Goal: Information Seeking & Learning: Learn about a topic

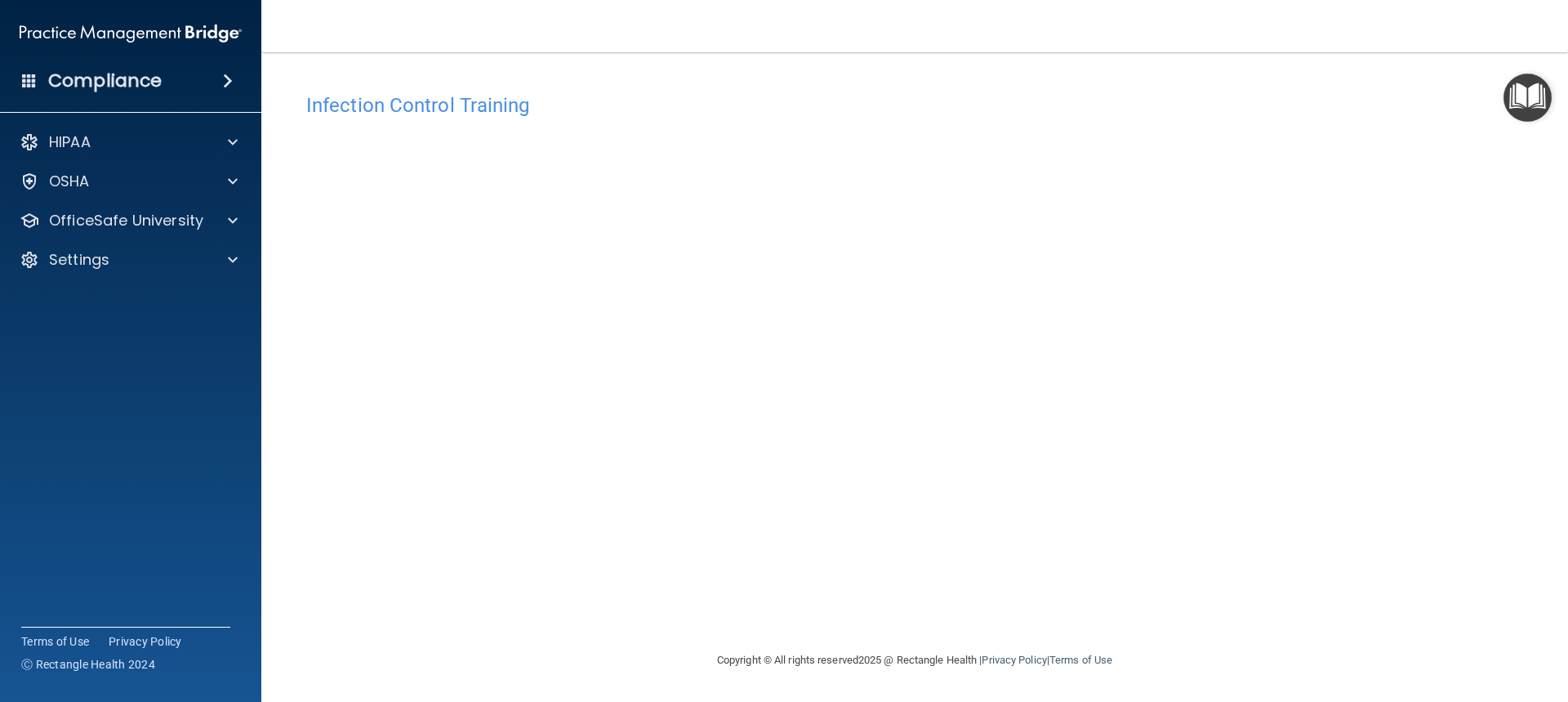
click at [1139, 434] on div "Infection Control Training This course doesn’t expire until . Are you sure you …" at bounding box center [914, 368] width 1241 height 565
click at [1240, 529] on div "Infection Control Training This course doesn’t expire until . Are you sure you …" at bounding box center [914, 368] width 1241 height 565
click at [1194, 471] on div "Infection Control Training This course doesn’t expire until . Are you sure you …" at bounding box center [914, 368] width 1241 height 565
click at [1208, 560] on div "Infection Control Training This course doesn’t expire until . Are you sure you …" at bounding box center [914, 368] width 1241 height 565
click at [1154, 407] on div "Infection Control Training This course doesn’t expire until . Are you sure you …" at bounding box center [914, 368] width 1241 height 565
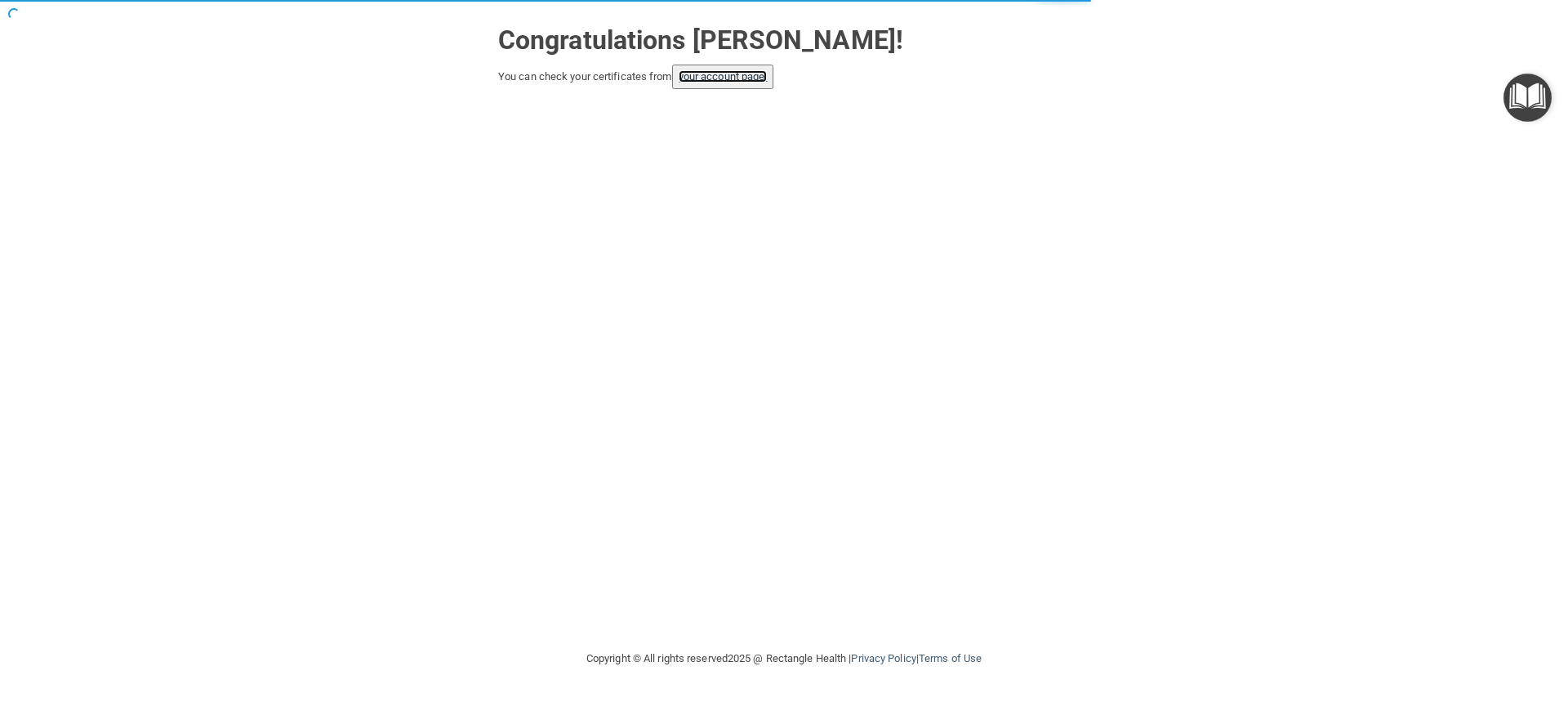
click at [710, 82] on link "your account page!" at bounding box center [723, 76] width 89 height 12
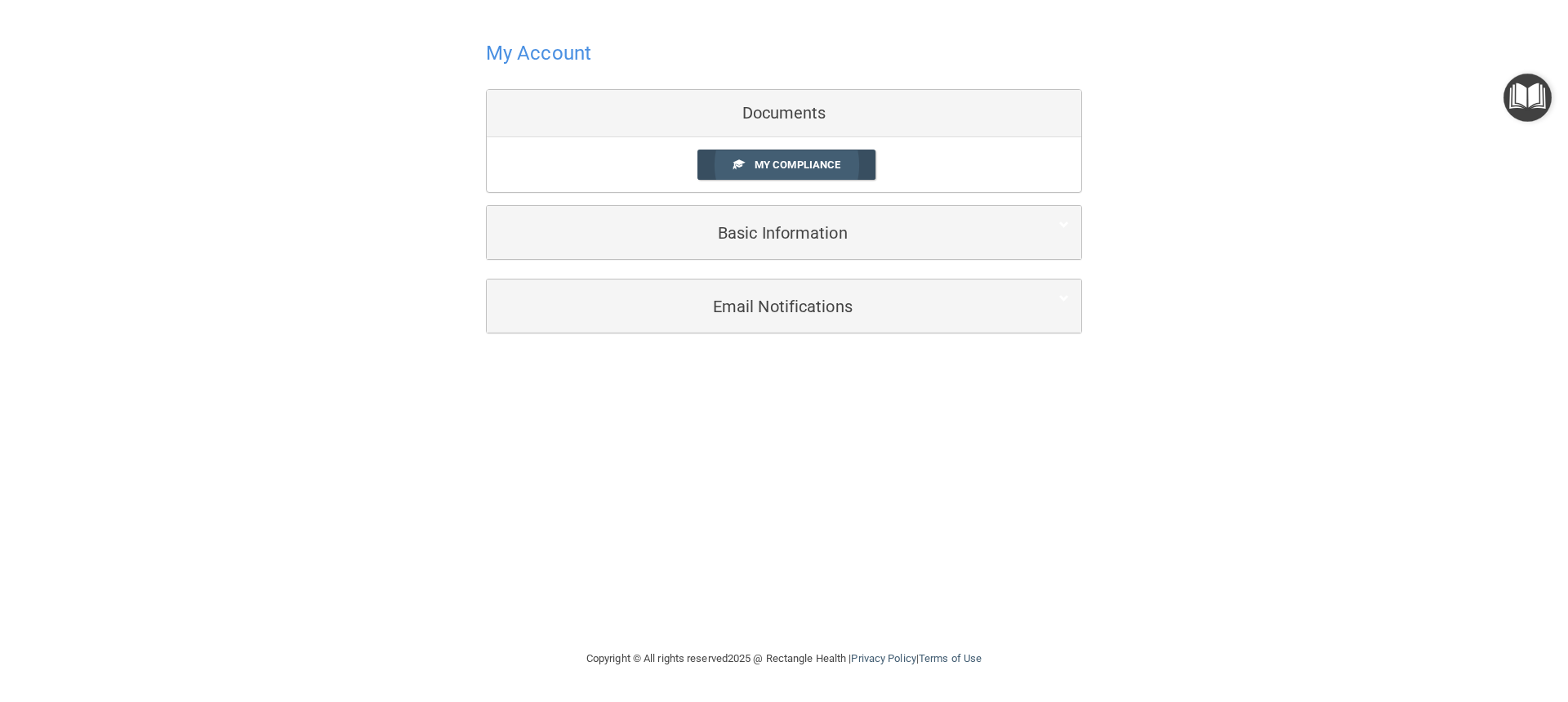
click at [752, 157] on link "My Compliance" at bounding box center [787, 165] width 179 height 30
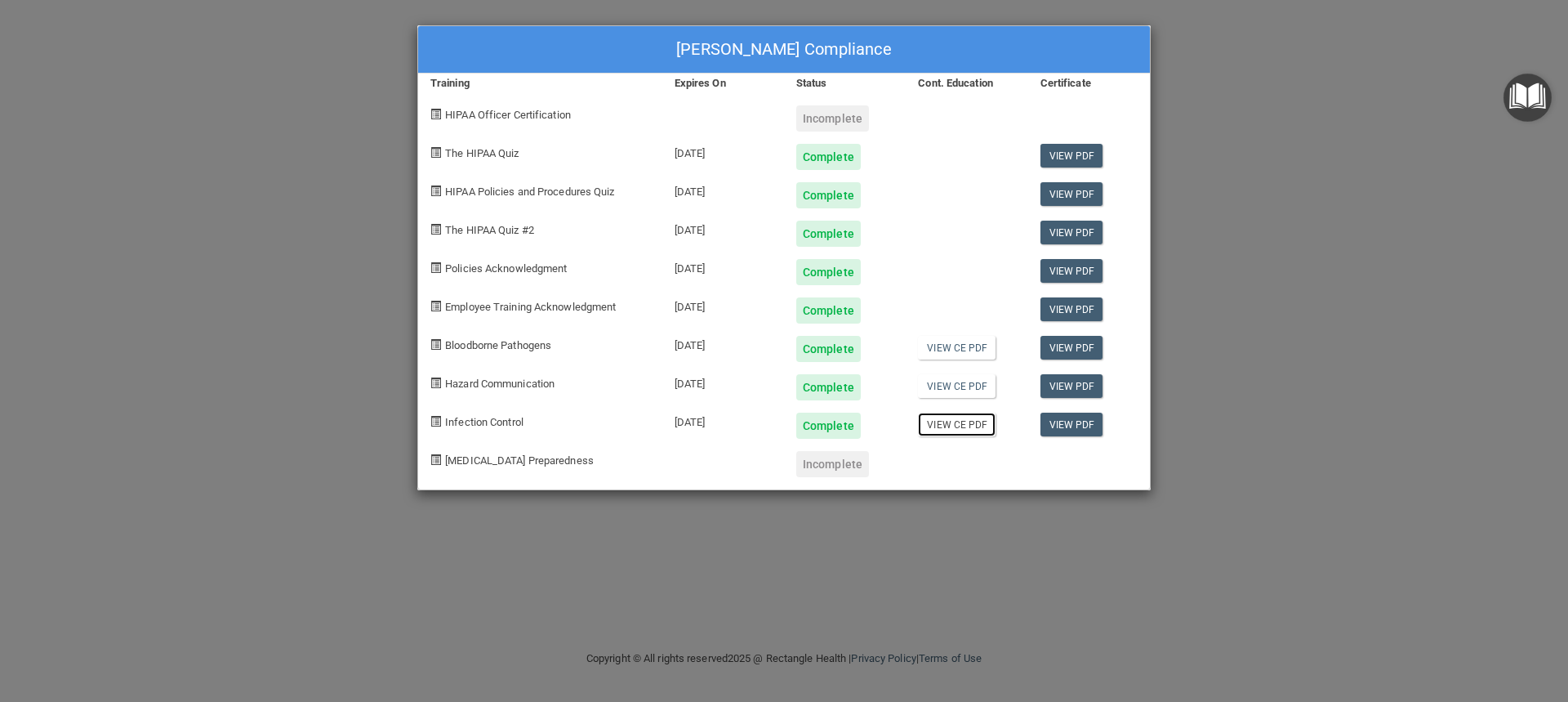
click at [968, 427] on link "View CE PDF" at bounding box center [957, 424] width 78 height 24
click at [1062, 415] on link "View PDF" at bounding box center [1071, 424] width 63 height 24
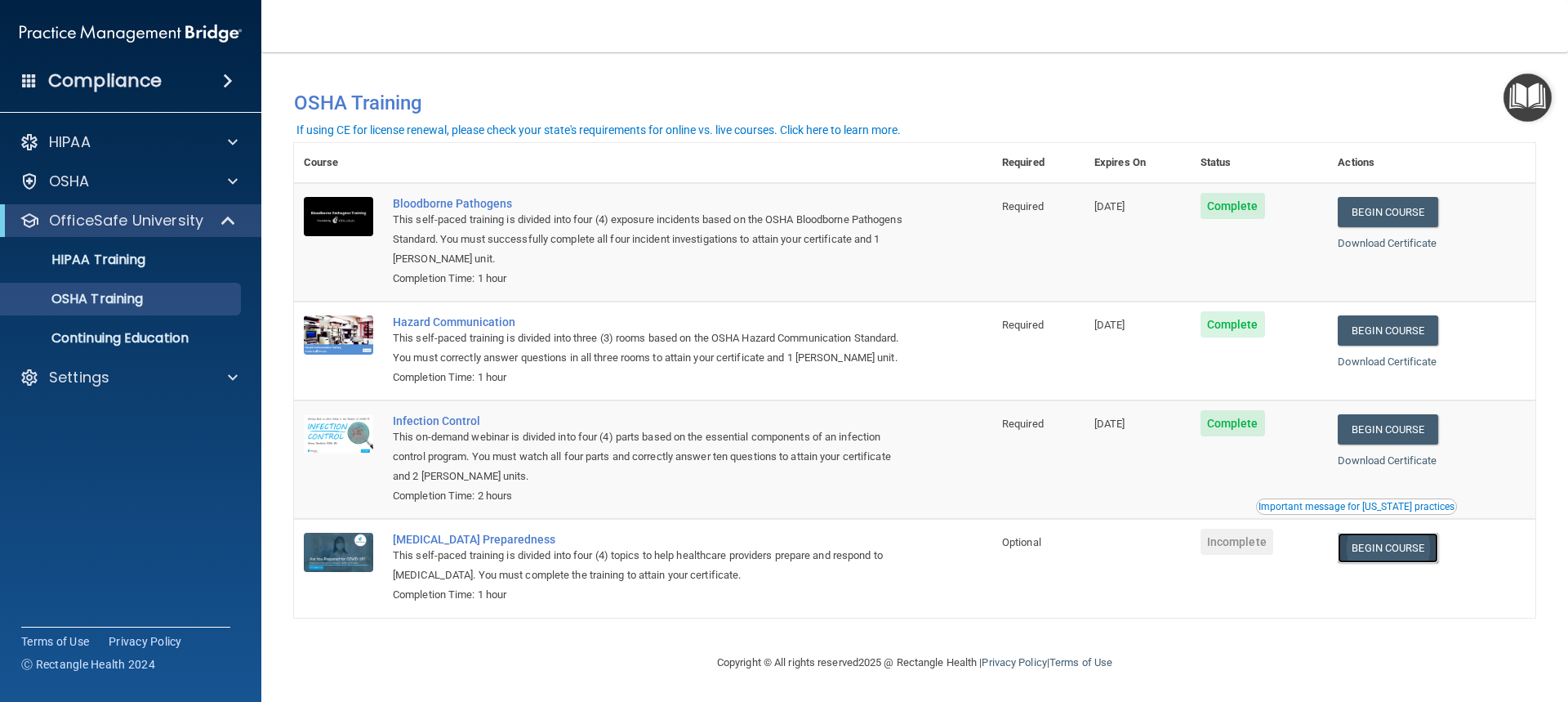
click at [1410, 563] on link "Begin Course" at bounding box center [1387, 548] width 100 height 30
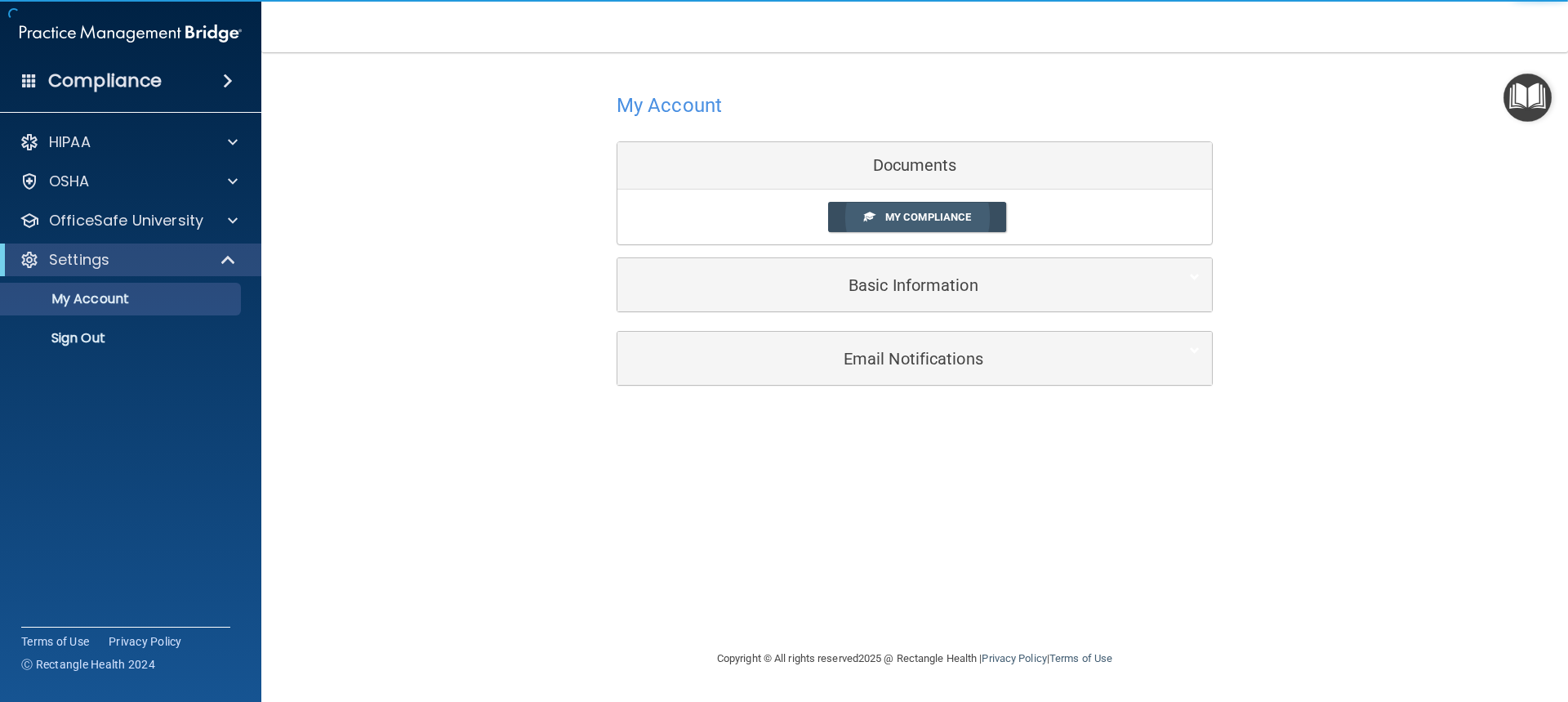
click at [846, 223] on link "My Compliance" at bounding box center [917, 217] width 179 height 30
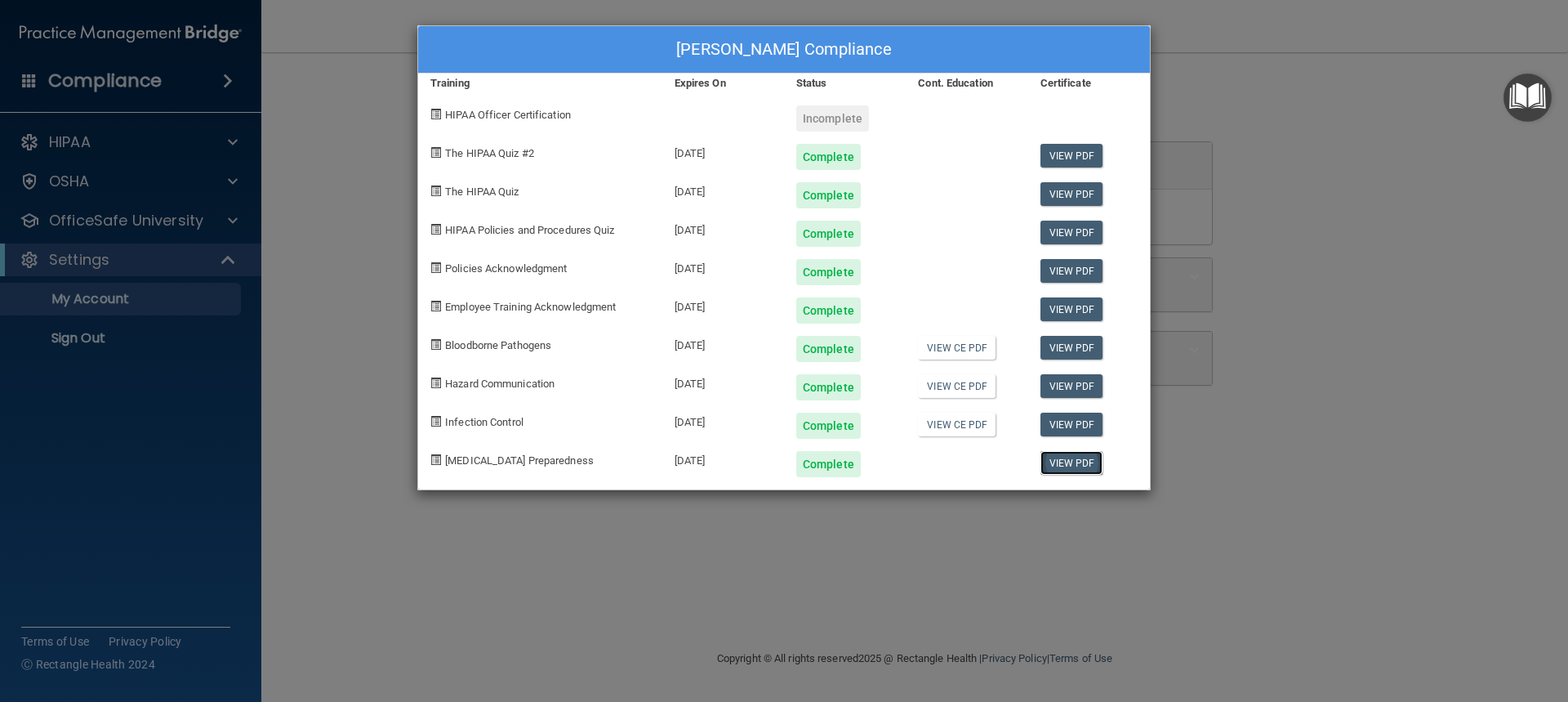
click at [1068, 464] on link "View PDF" at bounding box center [1071, 462] width 63 height 24
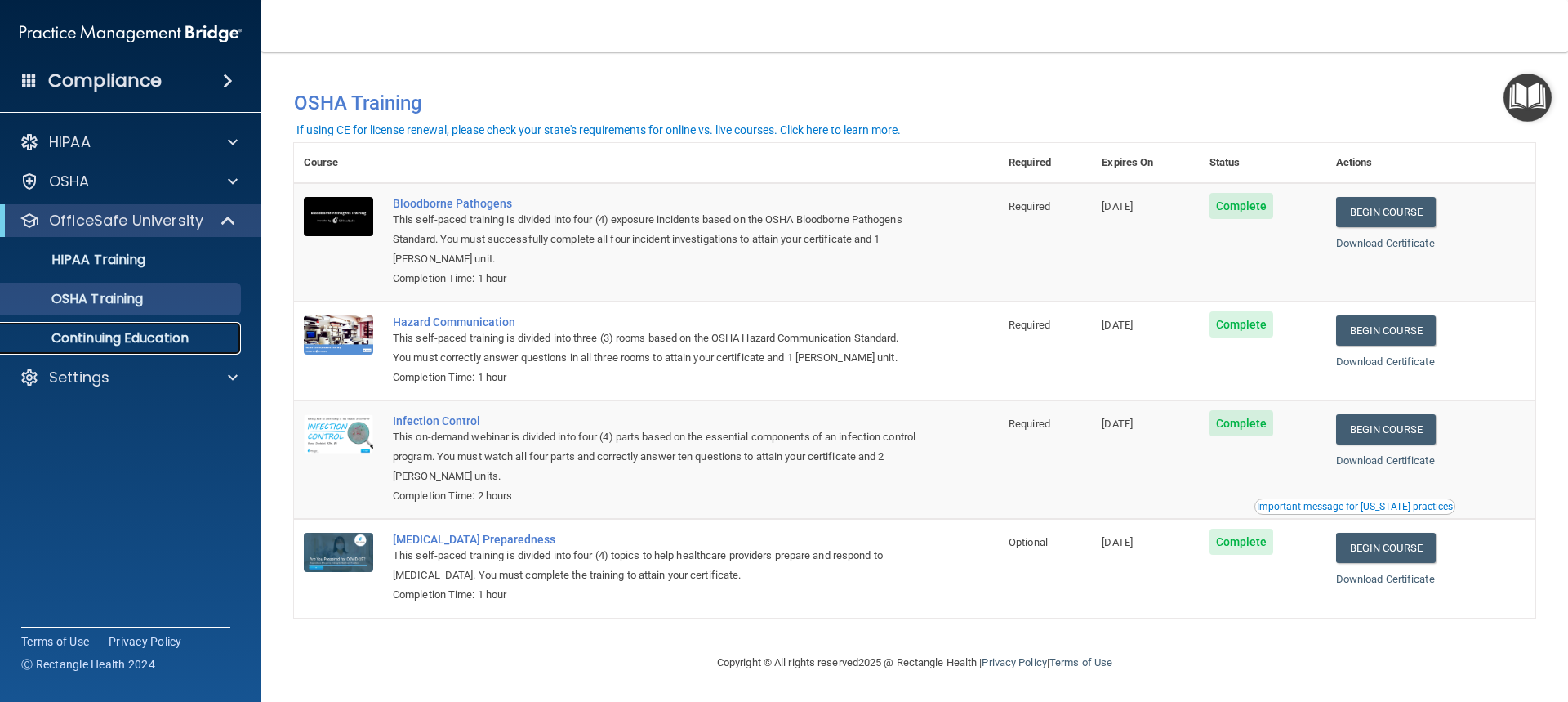
click at [189, 333] on p "Continuing Education" at bounding box center [121, 338] width 223 height 16
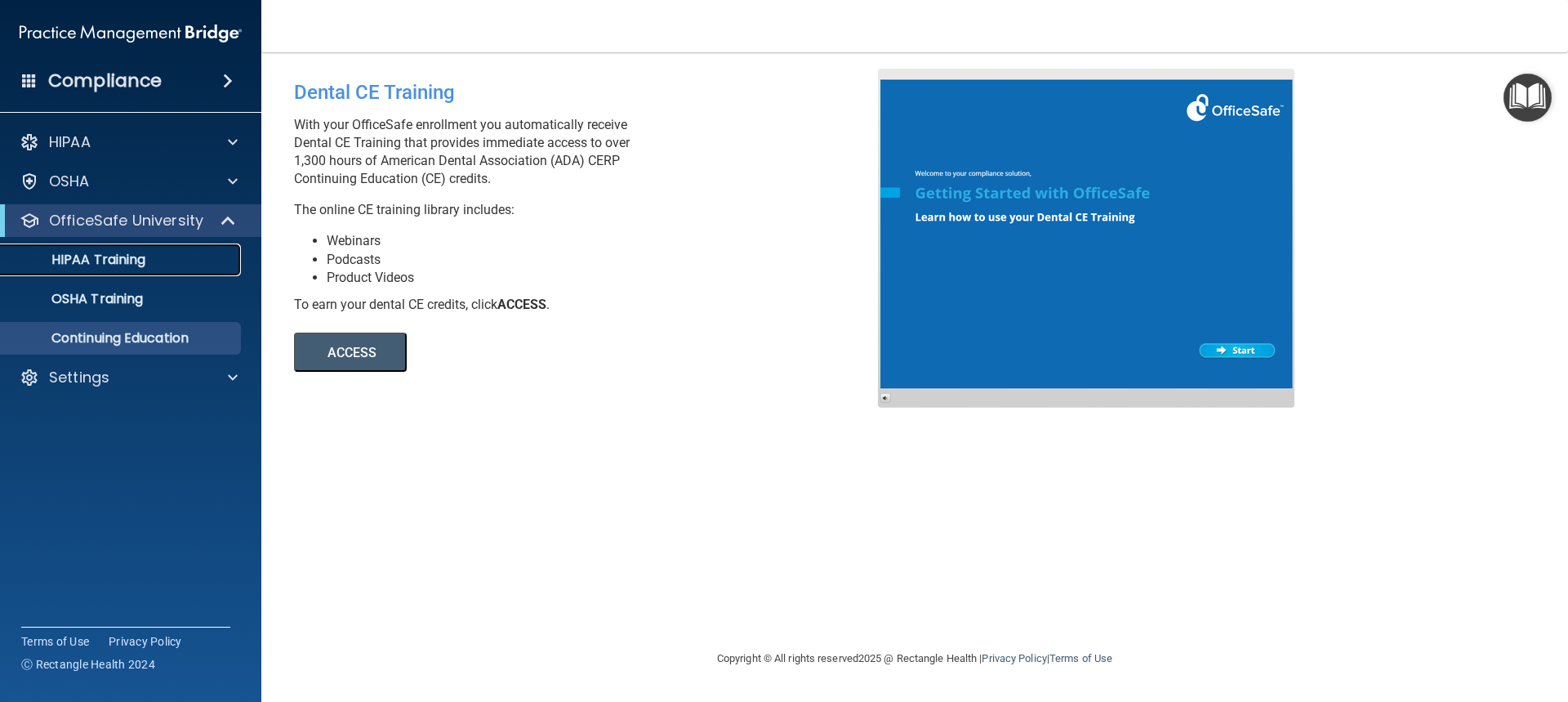
click at [77, 256] on p "HIPAA Training" at bounding box center [78, 259] width 135 height 16
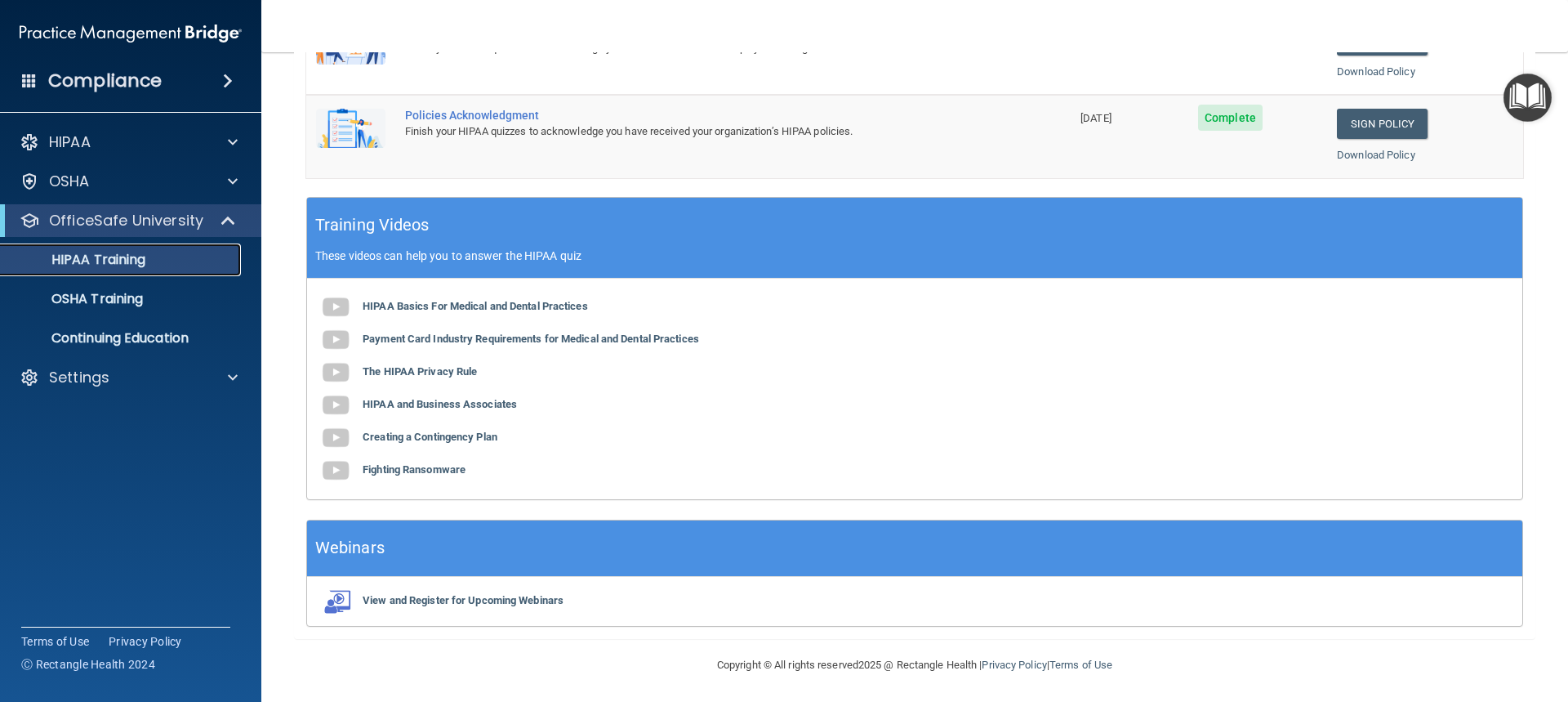
scroll to position [528, 0]
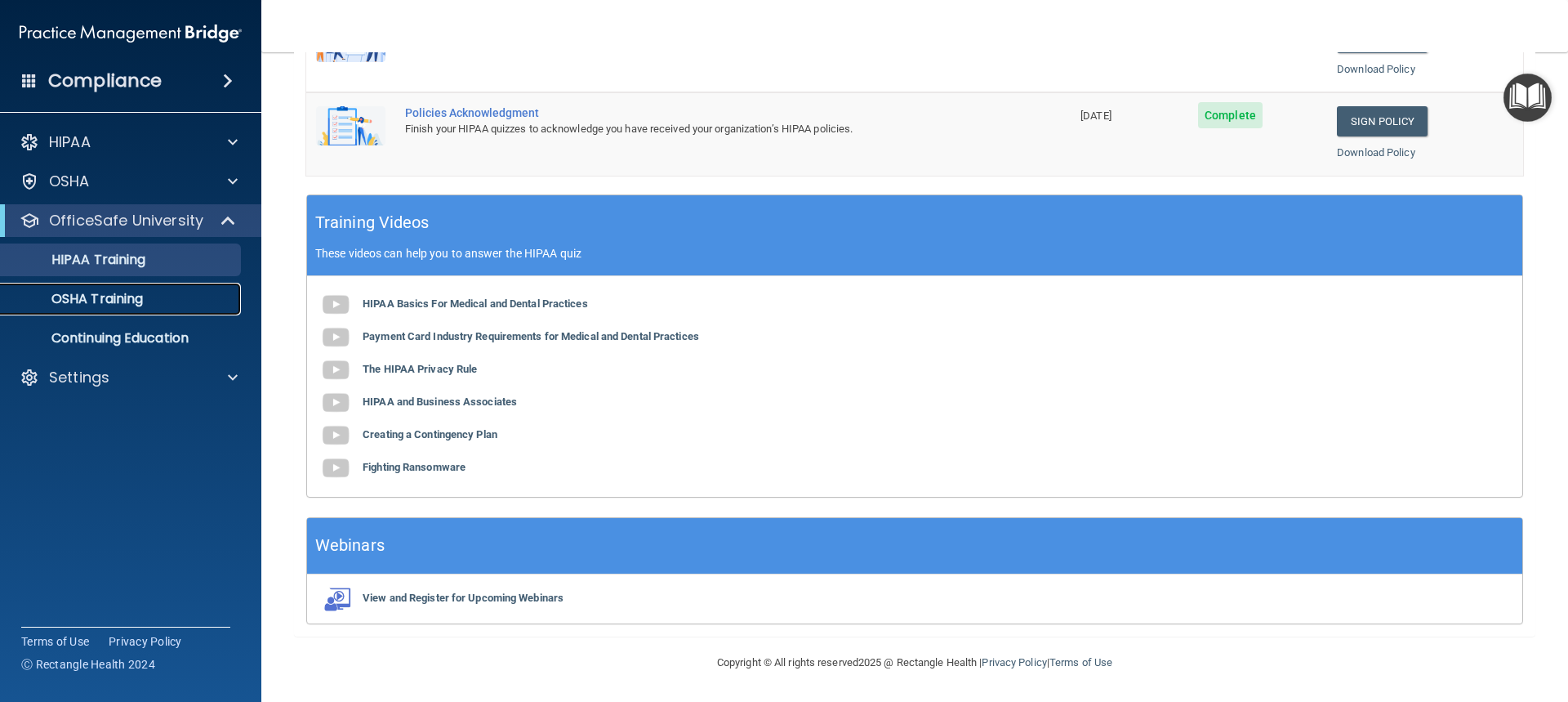
click at [196, 312] on link "OSHA Training" at bounding box center [112, 299] width 257 height 32
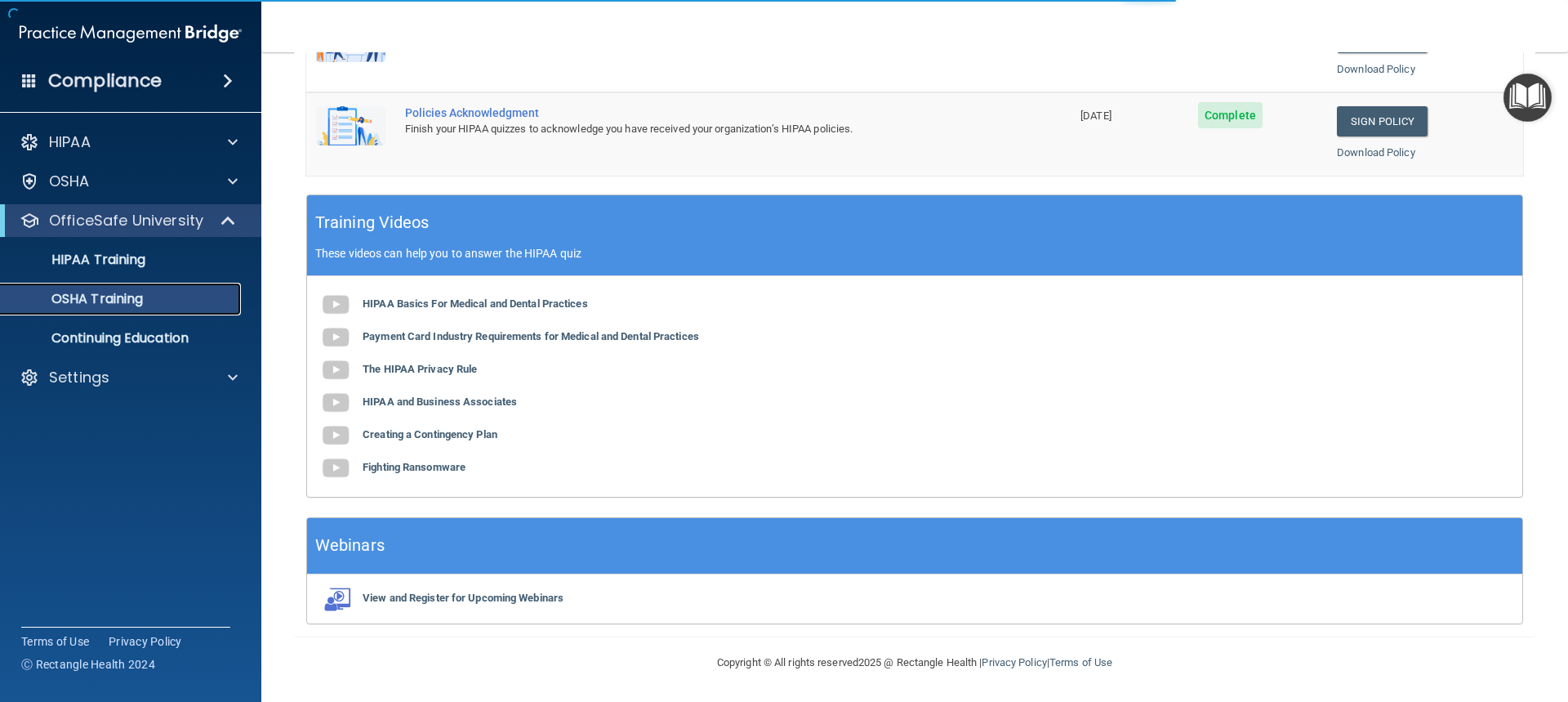
scroll to position [4, 0]
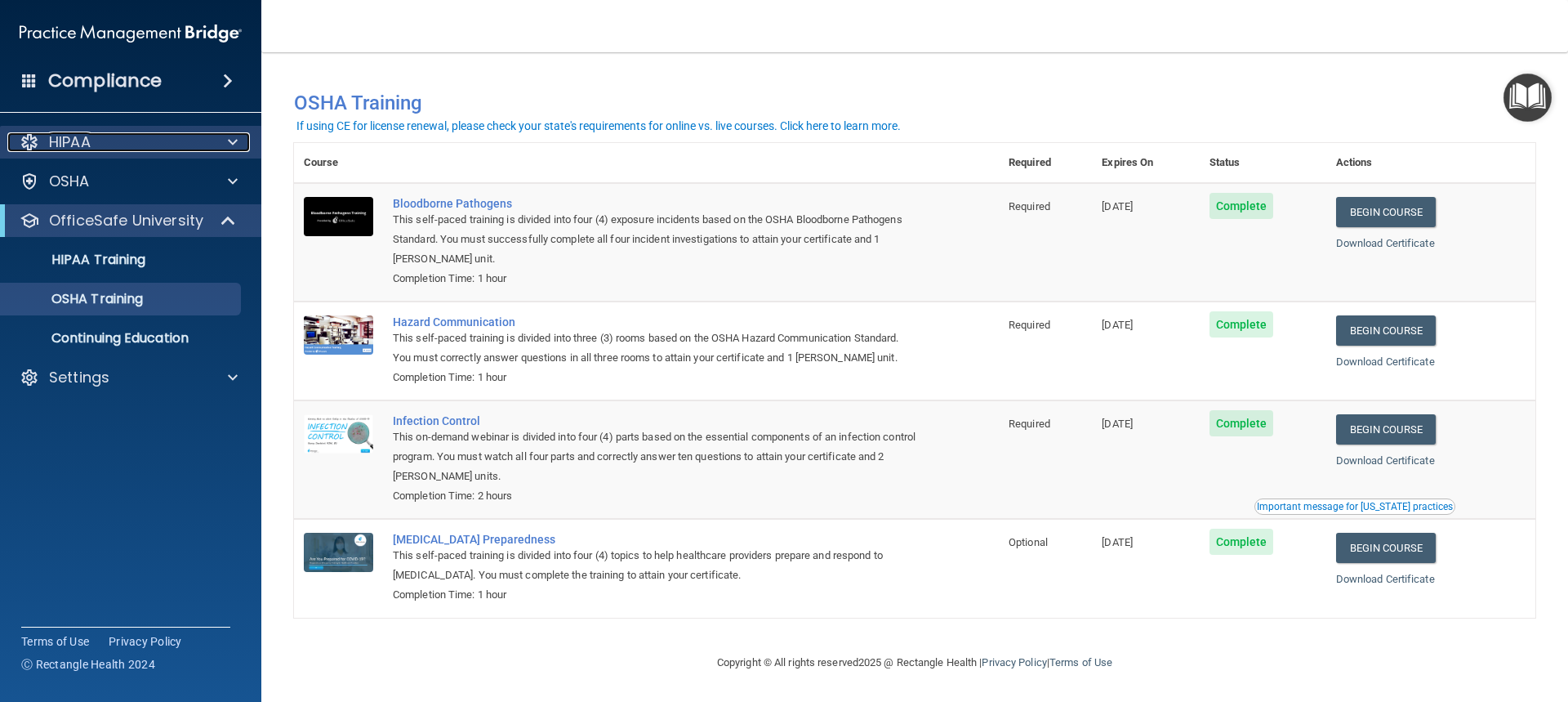
click at [203, 139] on div "HIPAA" at bounding box center [109, 142] width 203 height 20
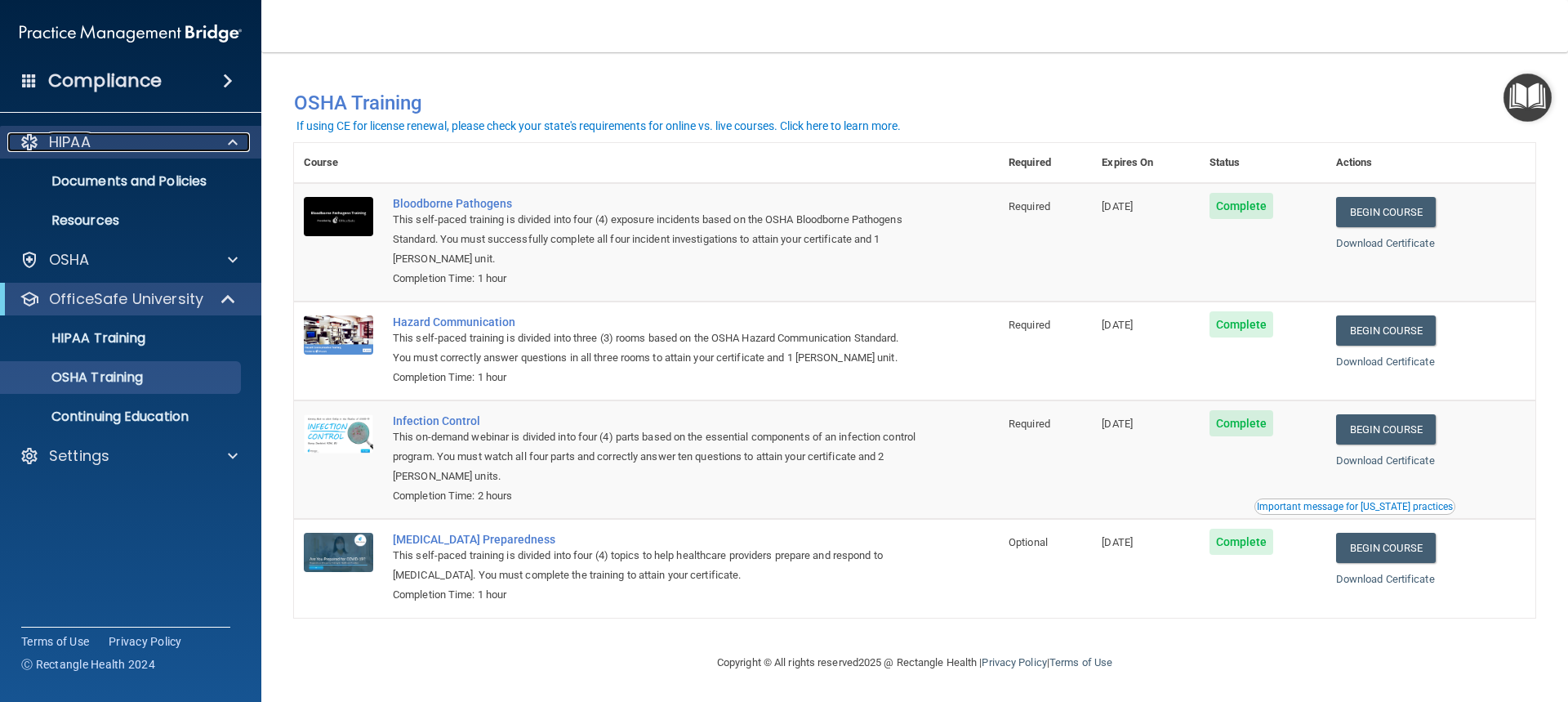
click at [203, 139] on div "HIPAA" at bounding box center [109, 142] width 203 height 20
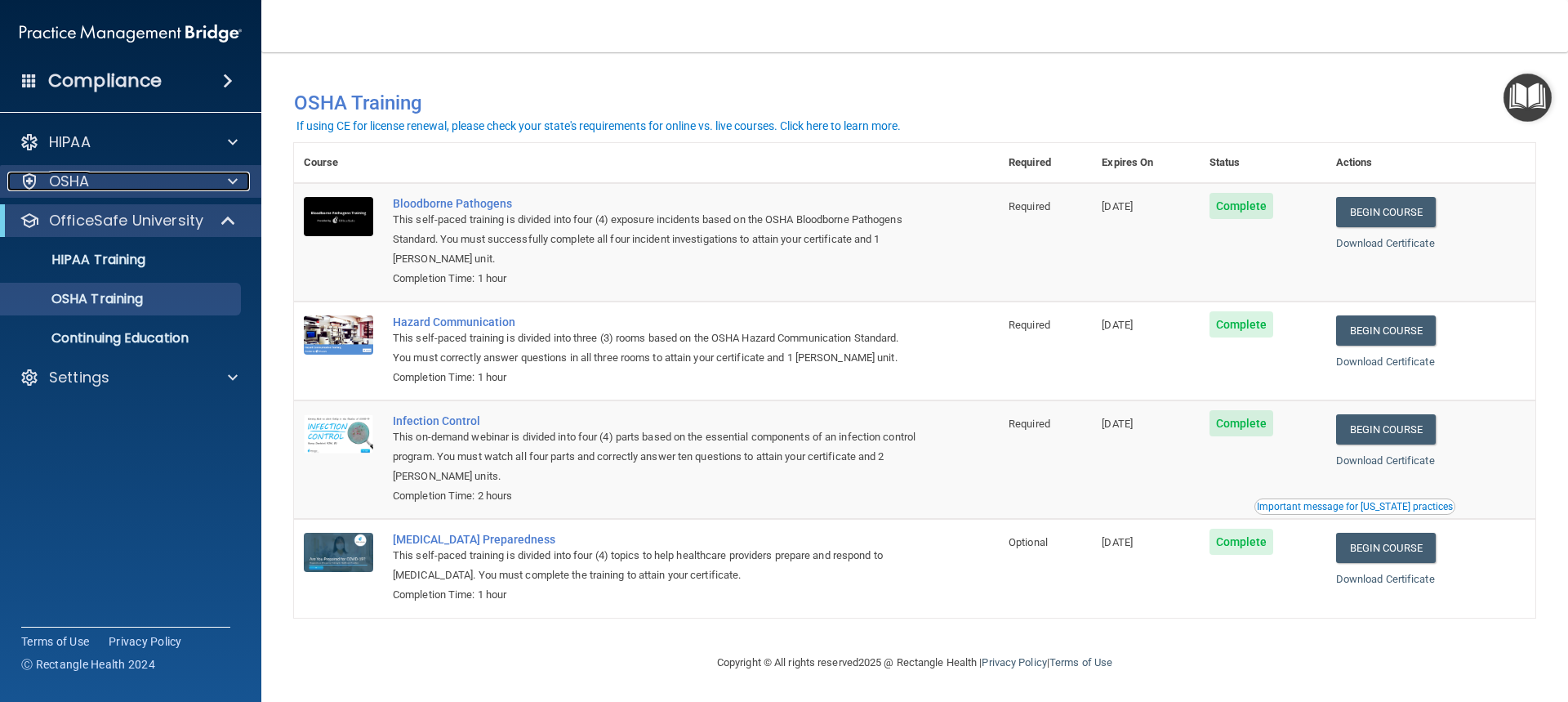
click at [191, 174] on div "OSHA" at bounding box center [109, 181] width 203 height 20
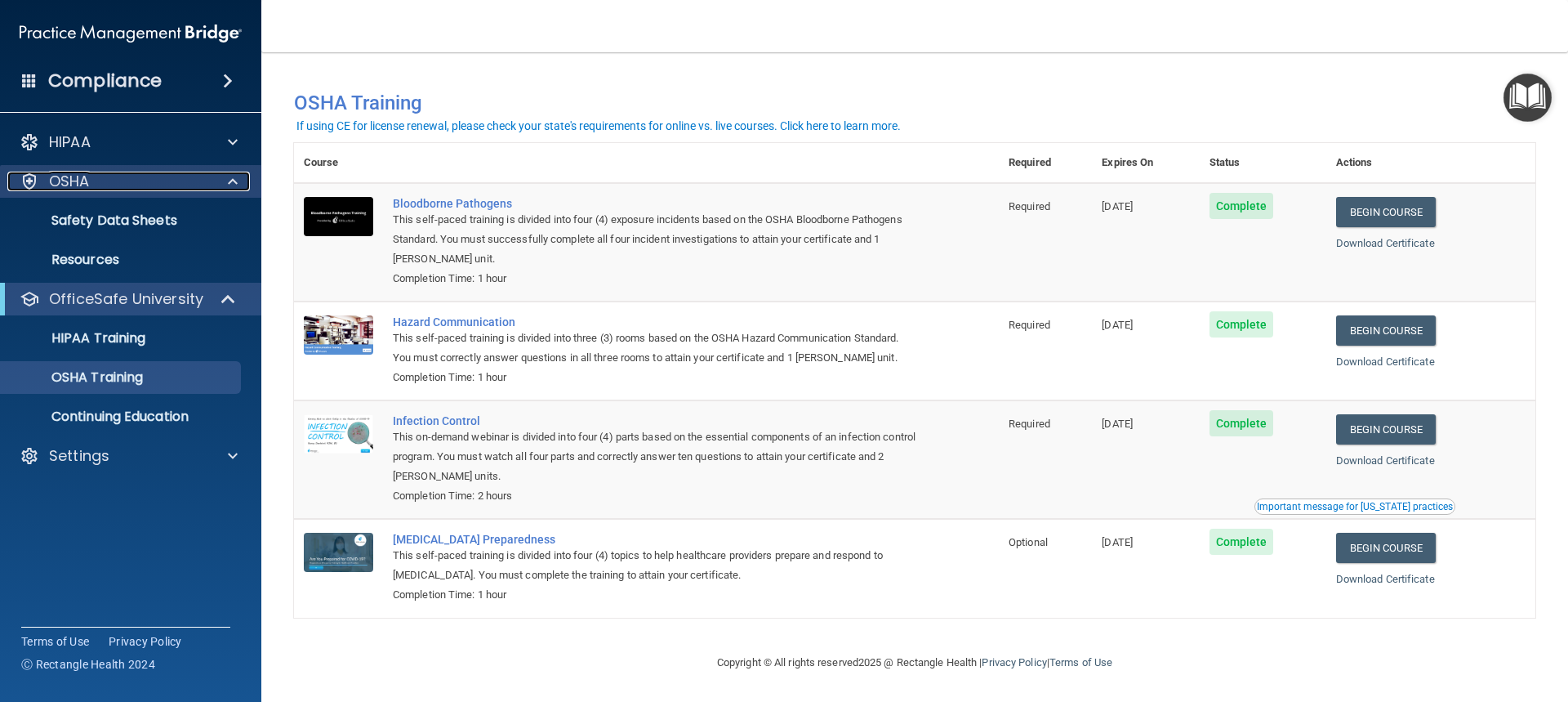
click at [191, 174] on div "OSHA" at bounding box center [109, 181] width 203 height 20
